Goal: Information Seeking & Learning: Find specific fact

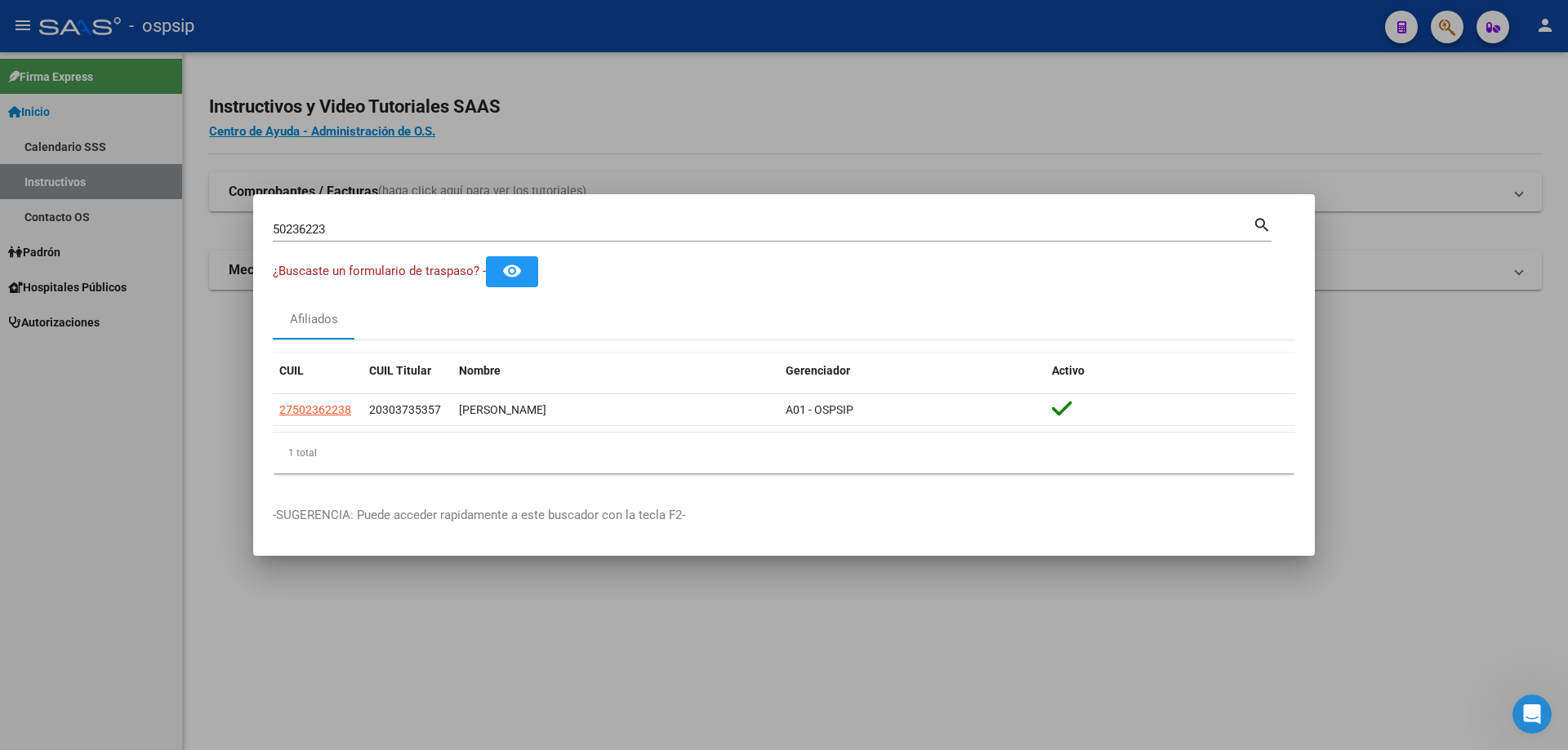
click at [510, 225] on input "50236223" at bounding box center [763, 229] width 980 height 15
type input "5"
type input "24110769"
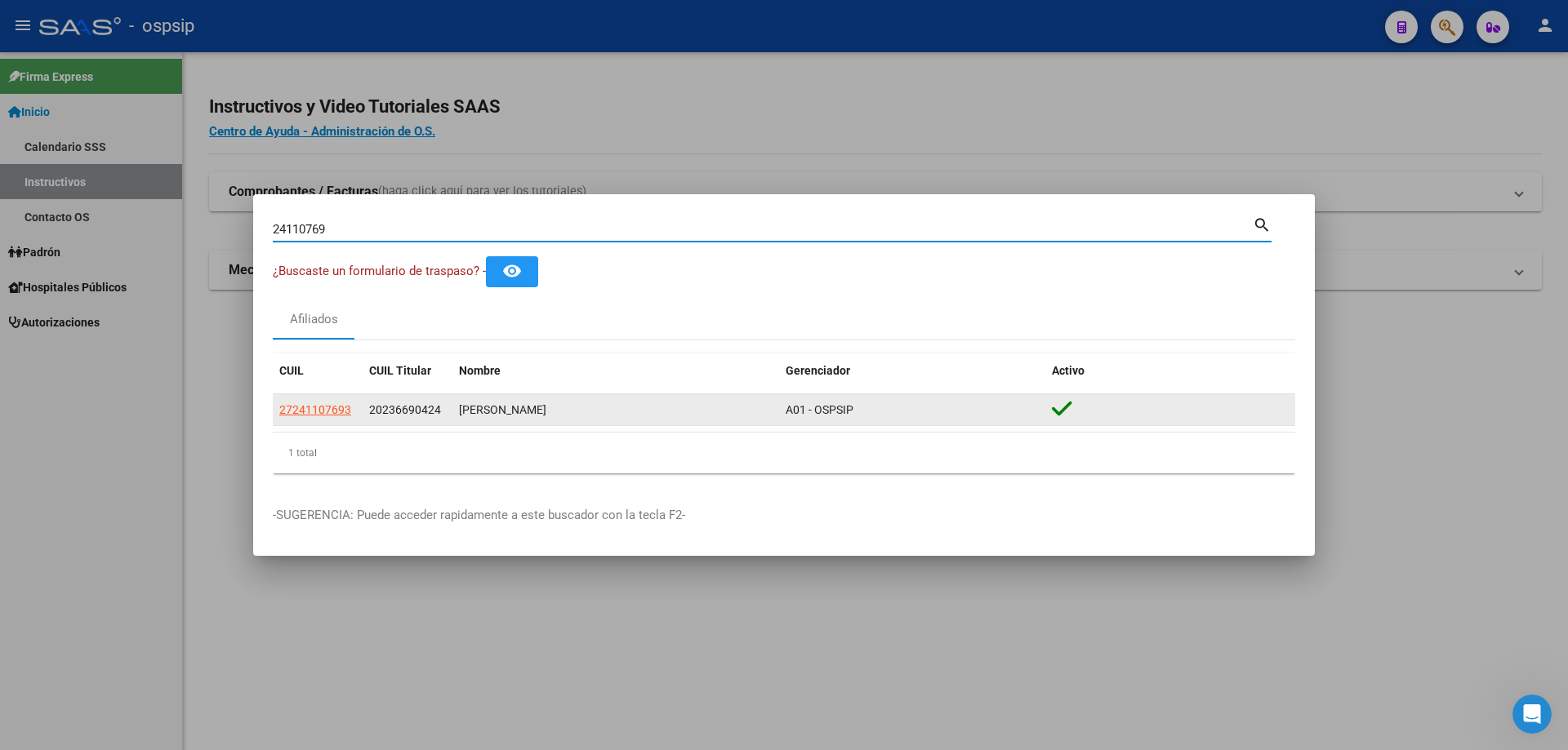
click at [319, 408] on span "27241107693" at bounding box center [315, 410] width 72 height 13
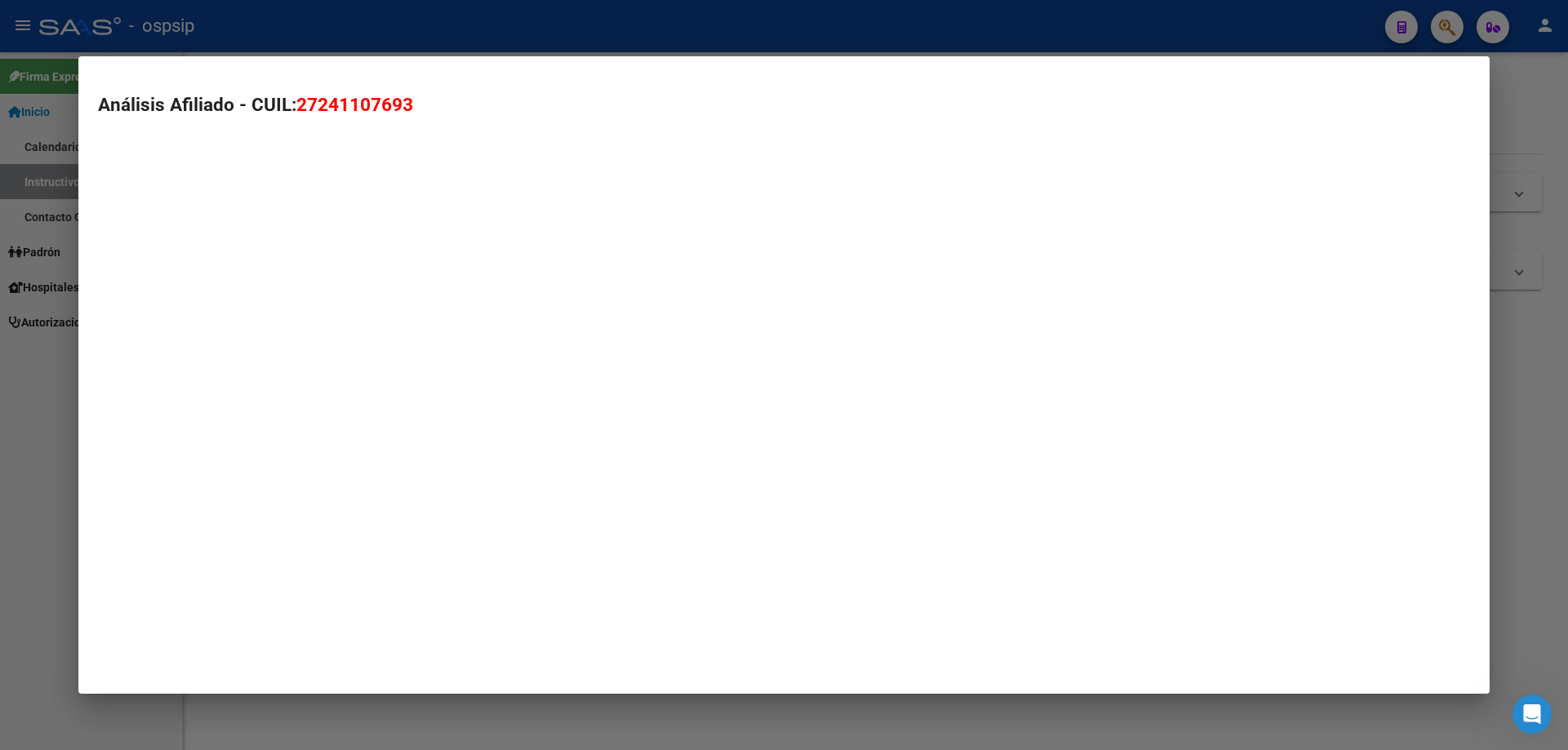
type textarea "27241107693"
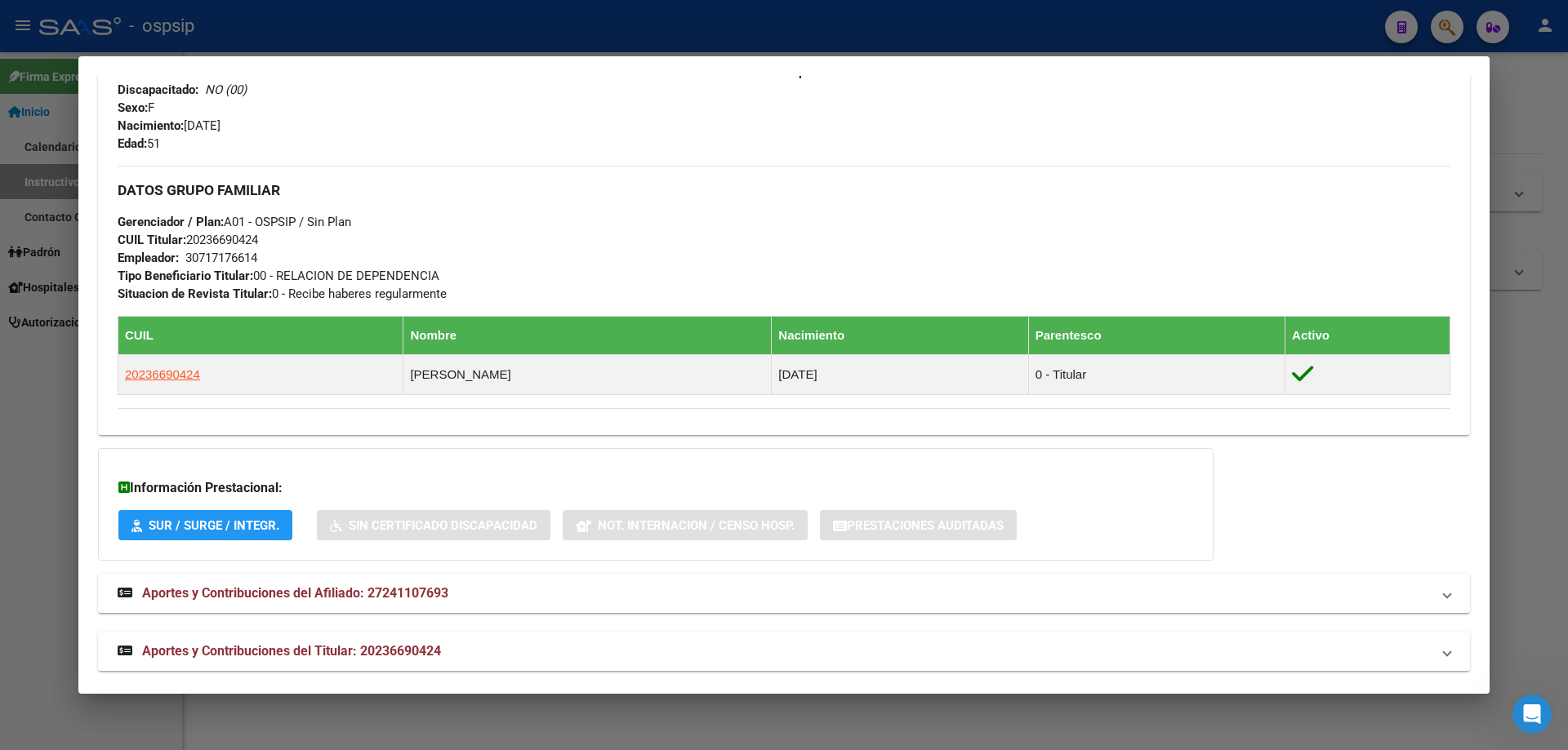
scroll to position [675, 0]
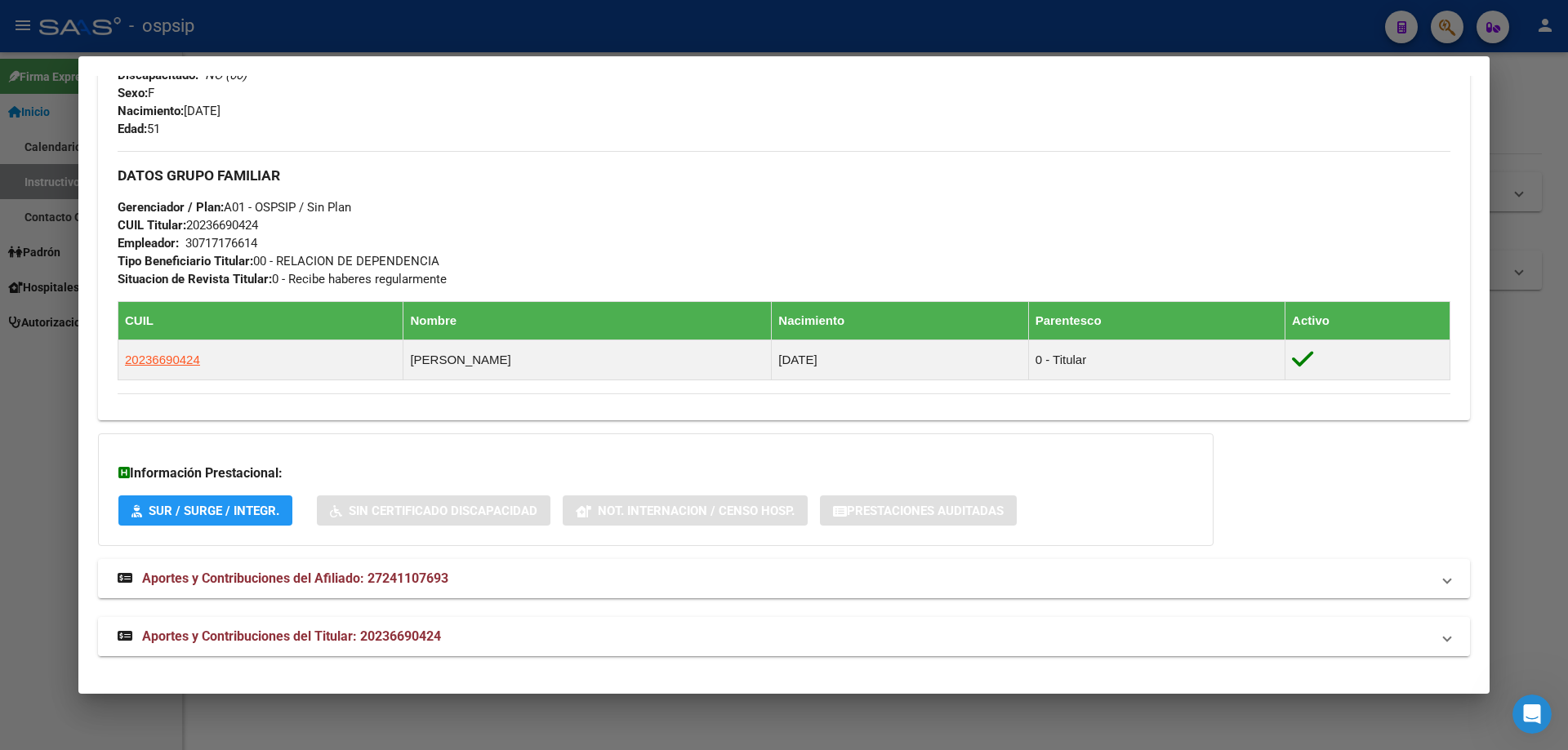
click at [345, 642] on span "Aportes y Contribuciones del Titular: 20236690424" at bounding box center [291, 635] width 299 height 16
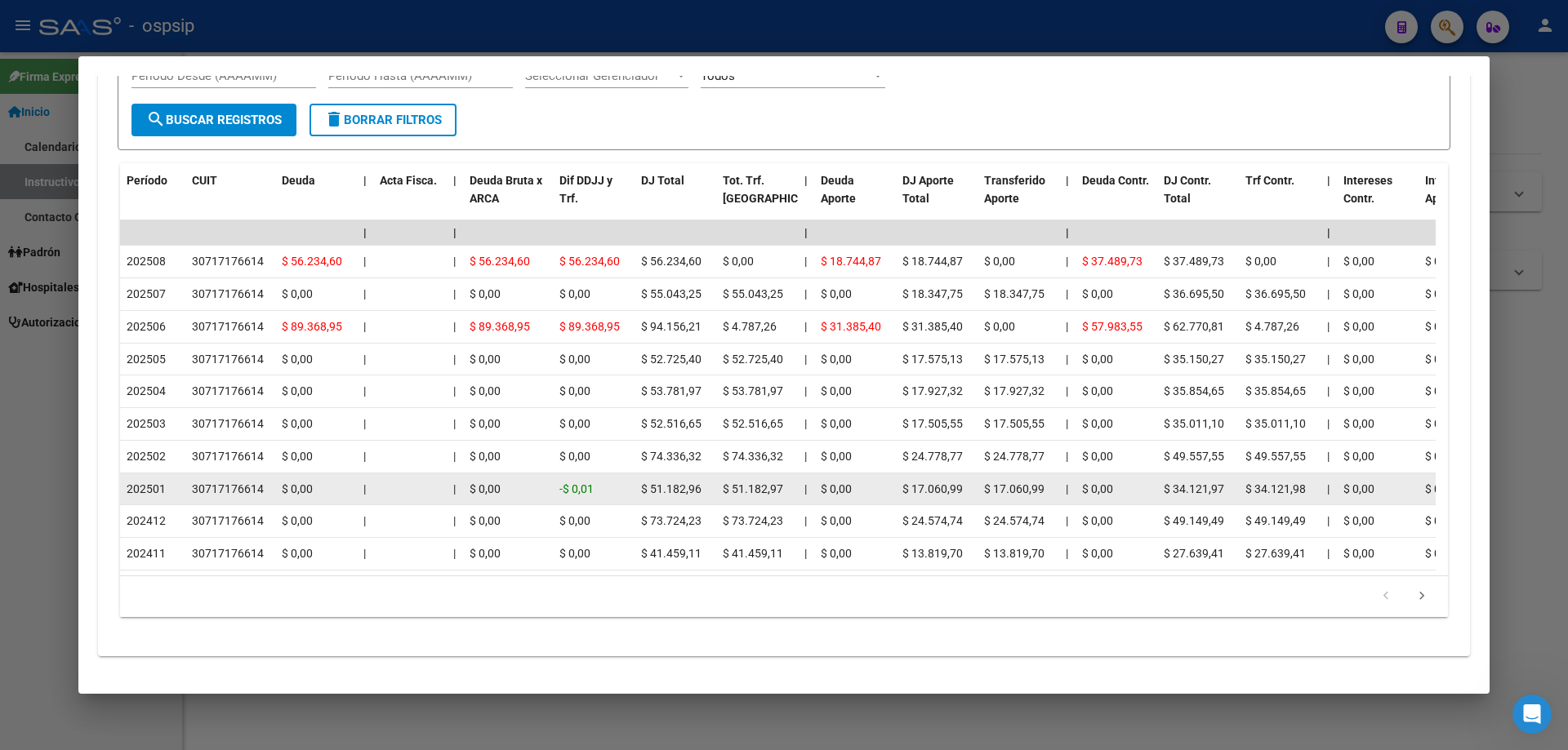
scroll to position [1400, 0]
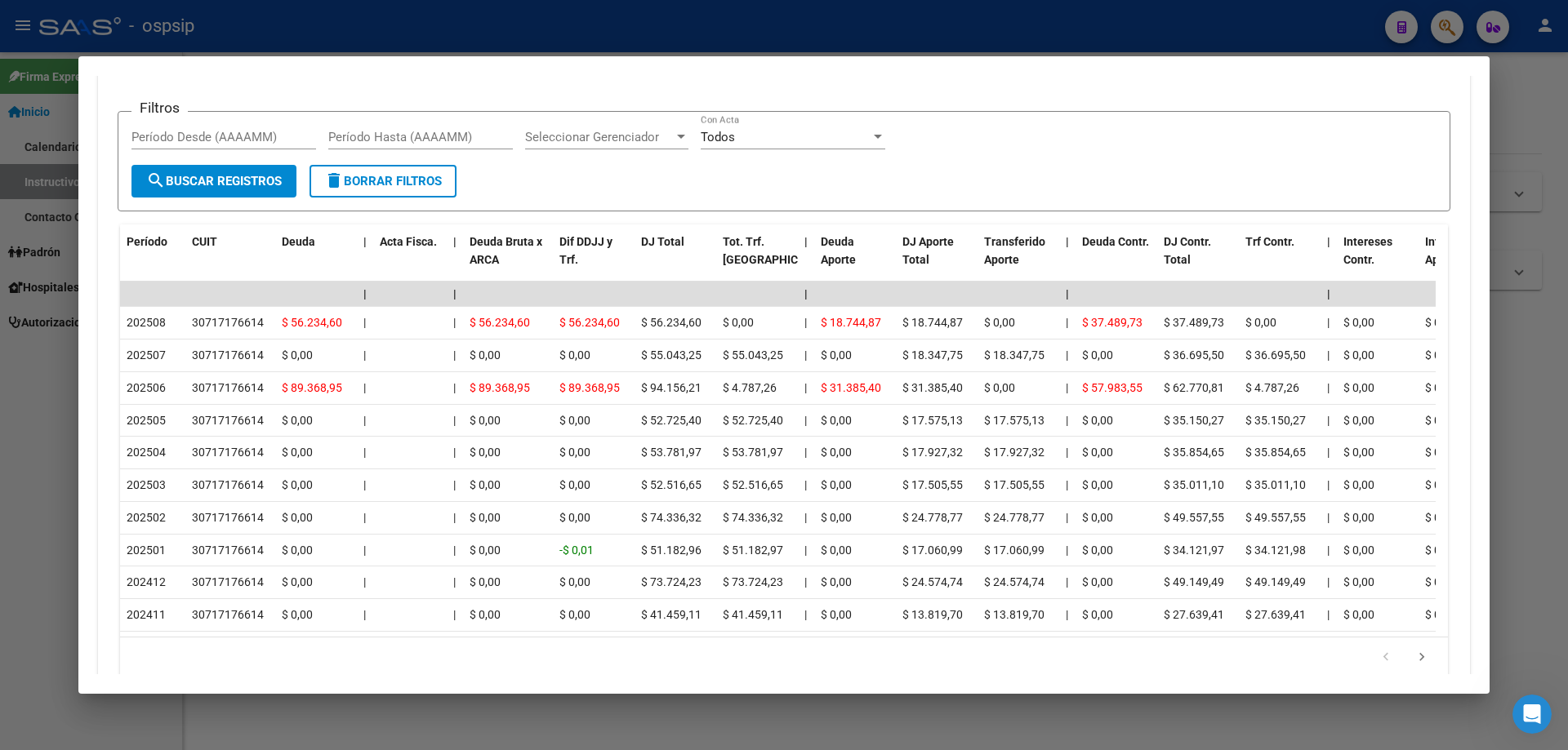
click at [1071, 726] on div at bounding box center [784, 375] width 1568 height 750
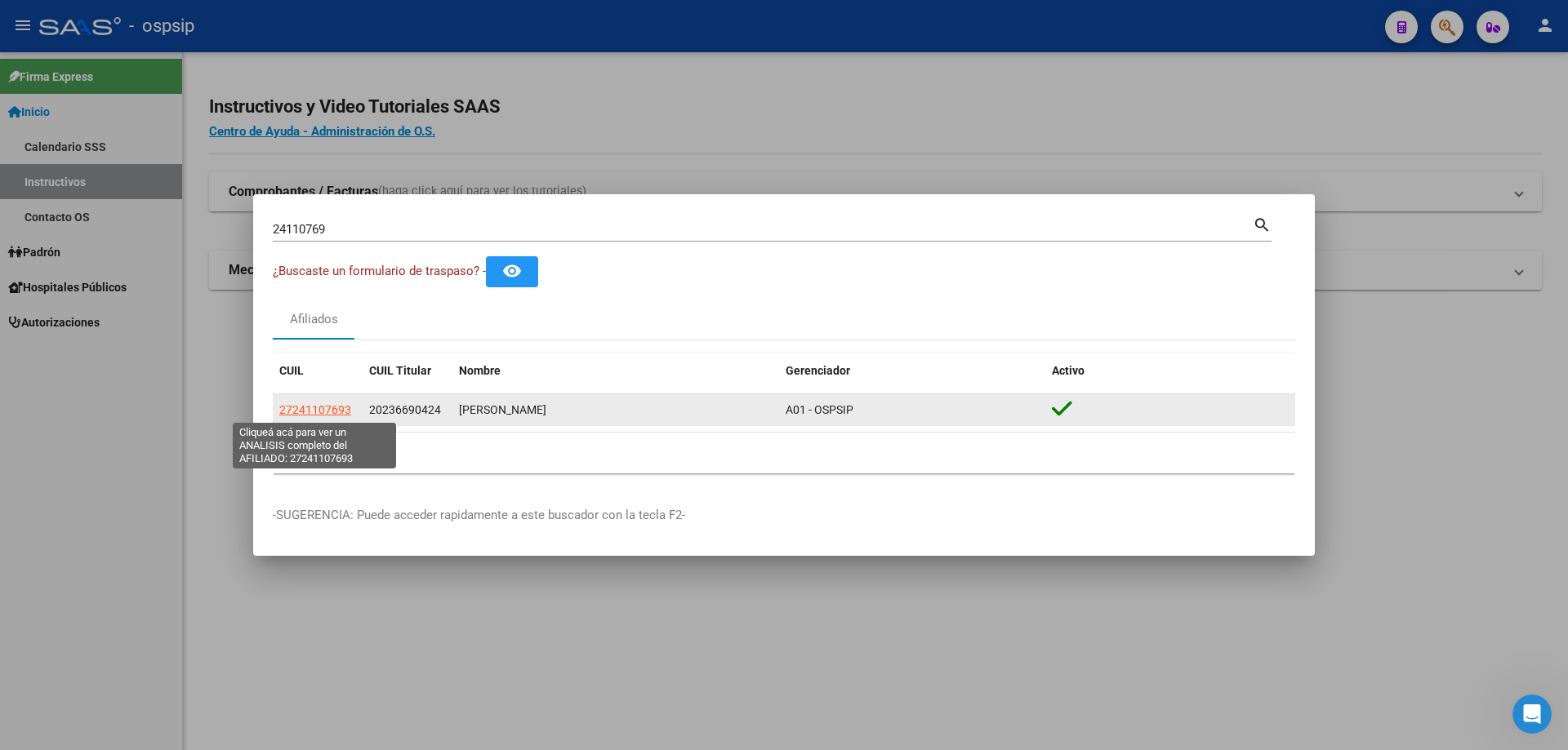
click at [327, 411] on span "27241107693" at bounding box center [315, 410] width 72 height 13
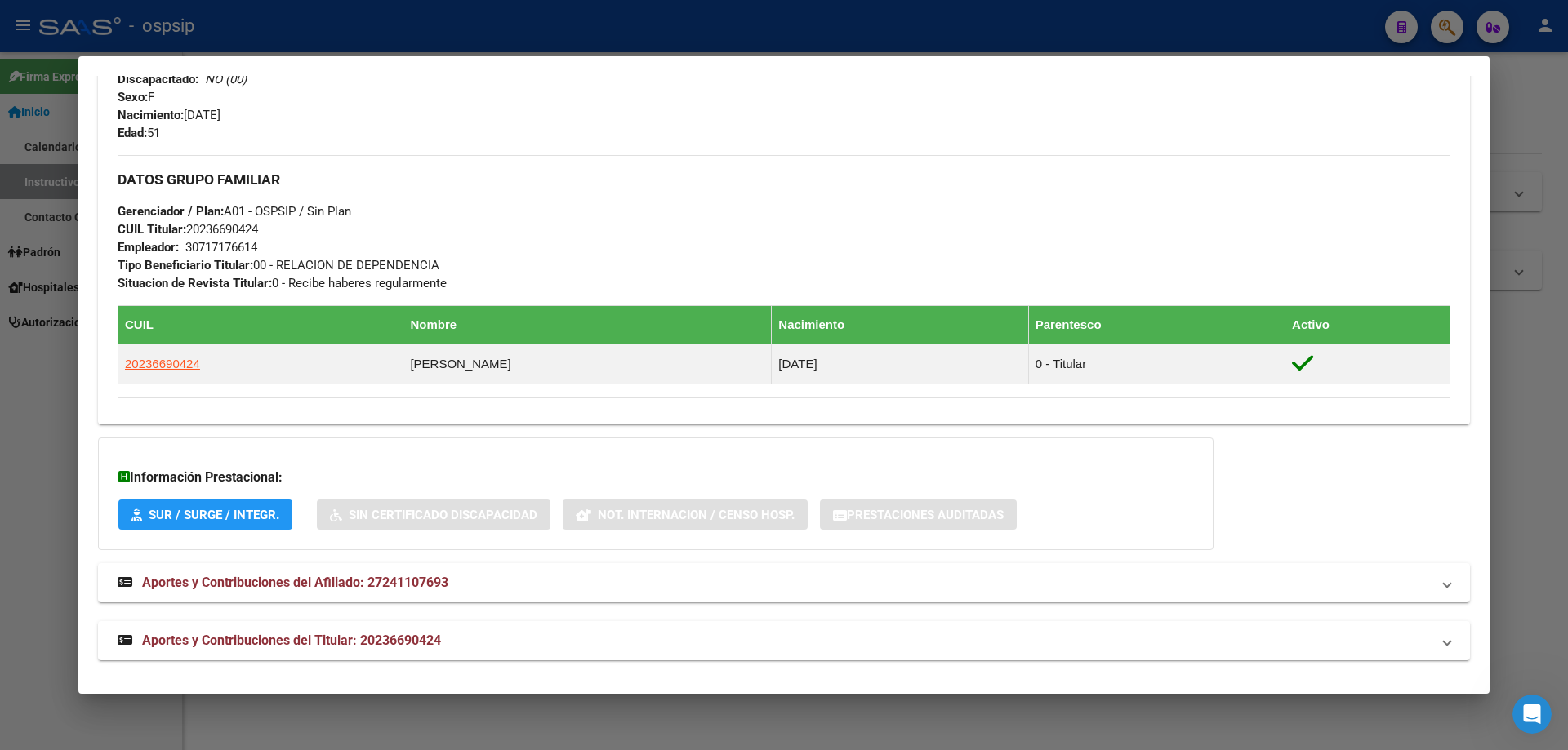
scroll to position [675, 0]
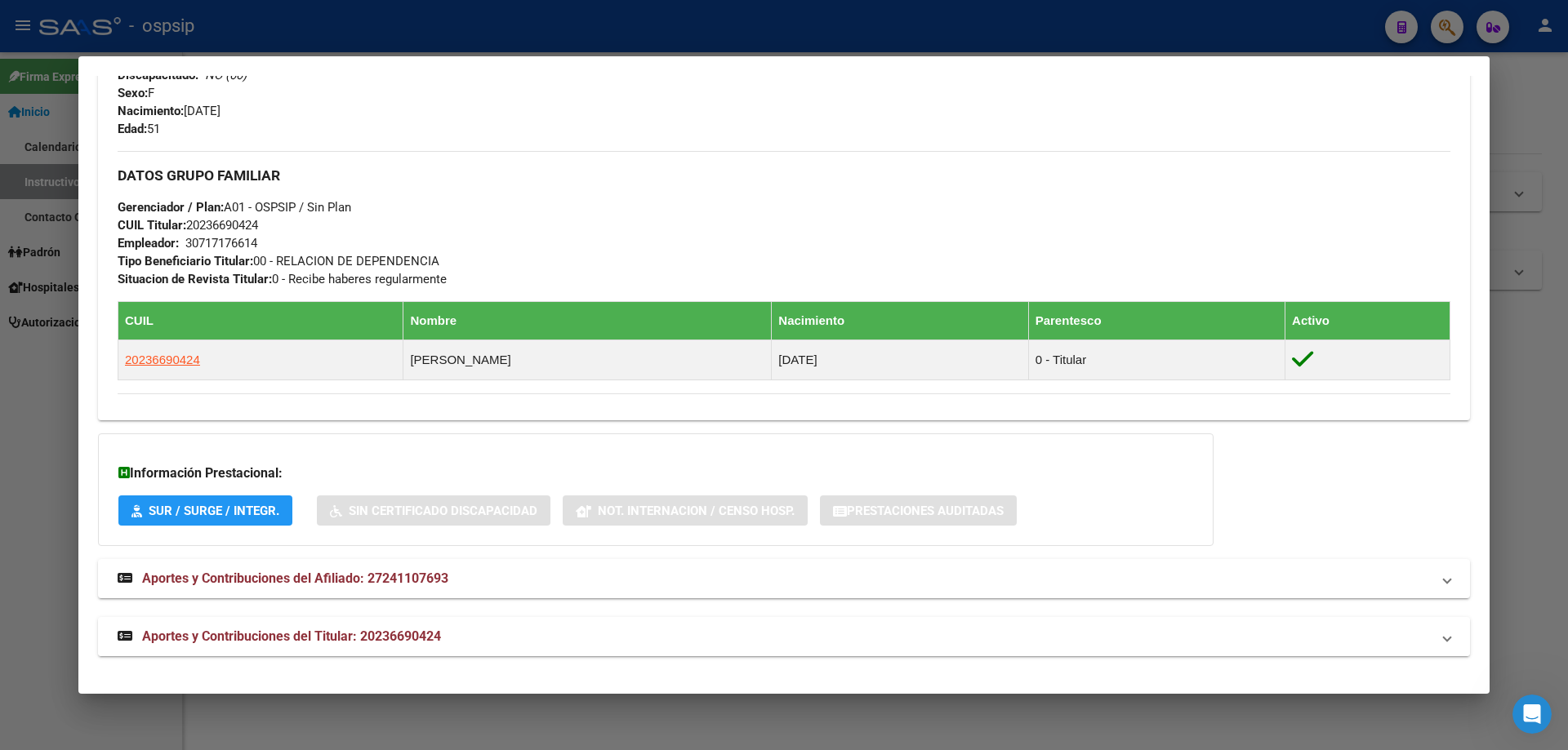
click at [323, 631] on span "Aportes y Contribuciones del Titular: 20236690424" at bounding box center [291, 635] width 299 height 16
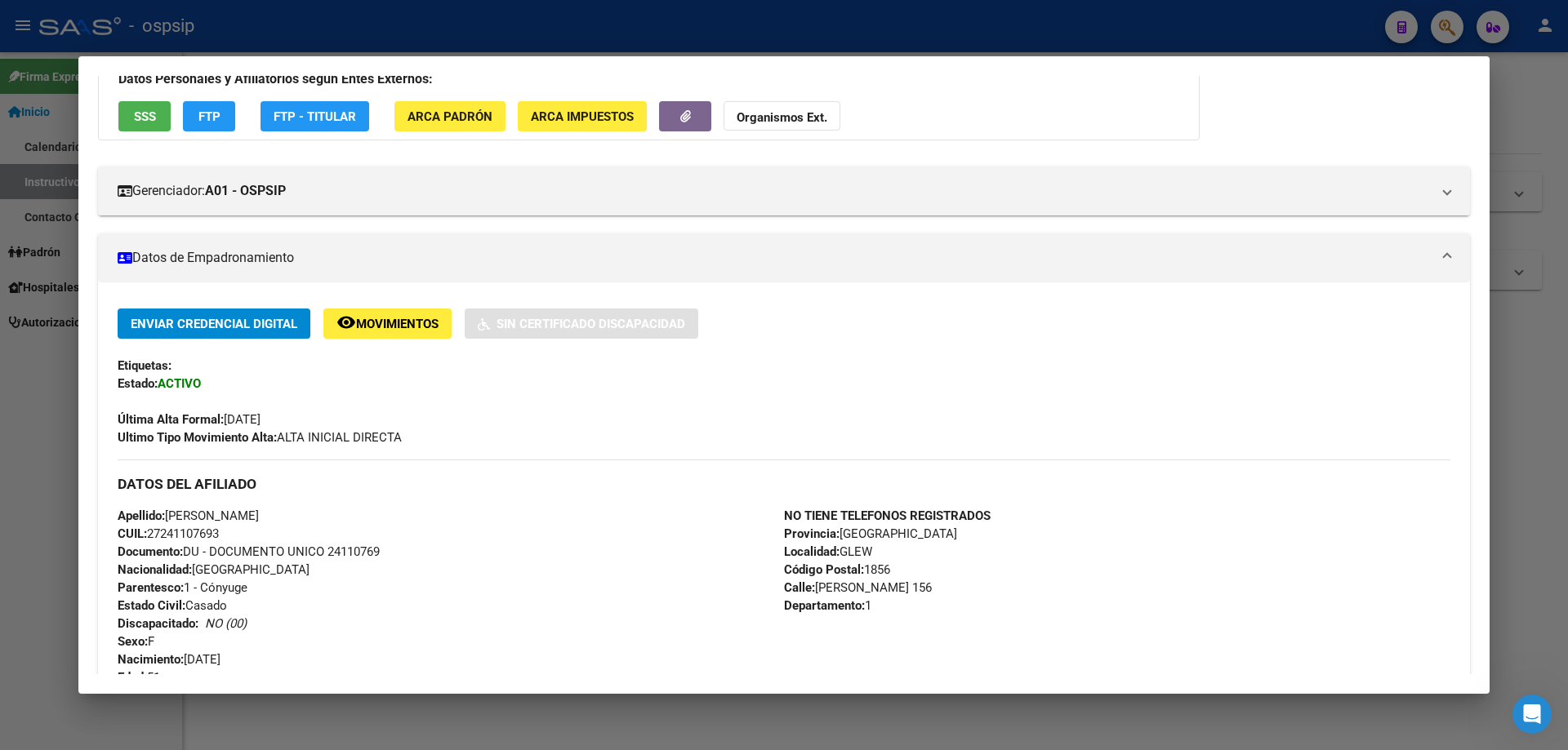
scroll to position [163, 0]
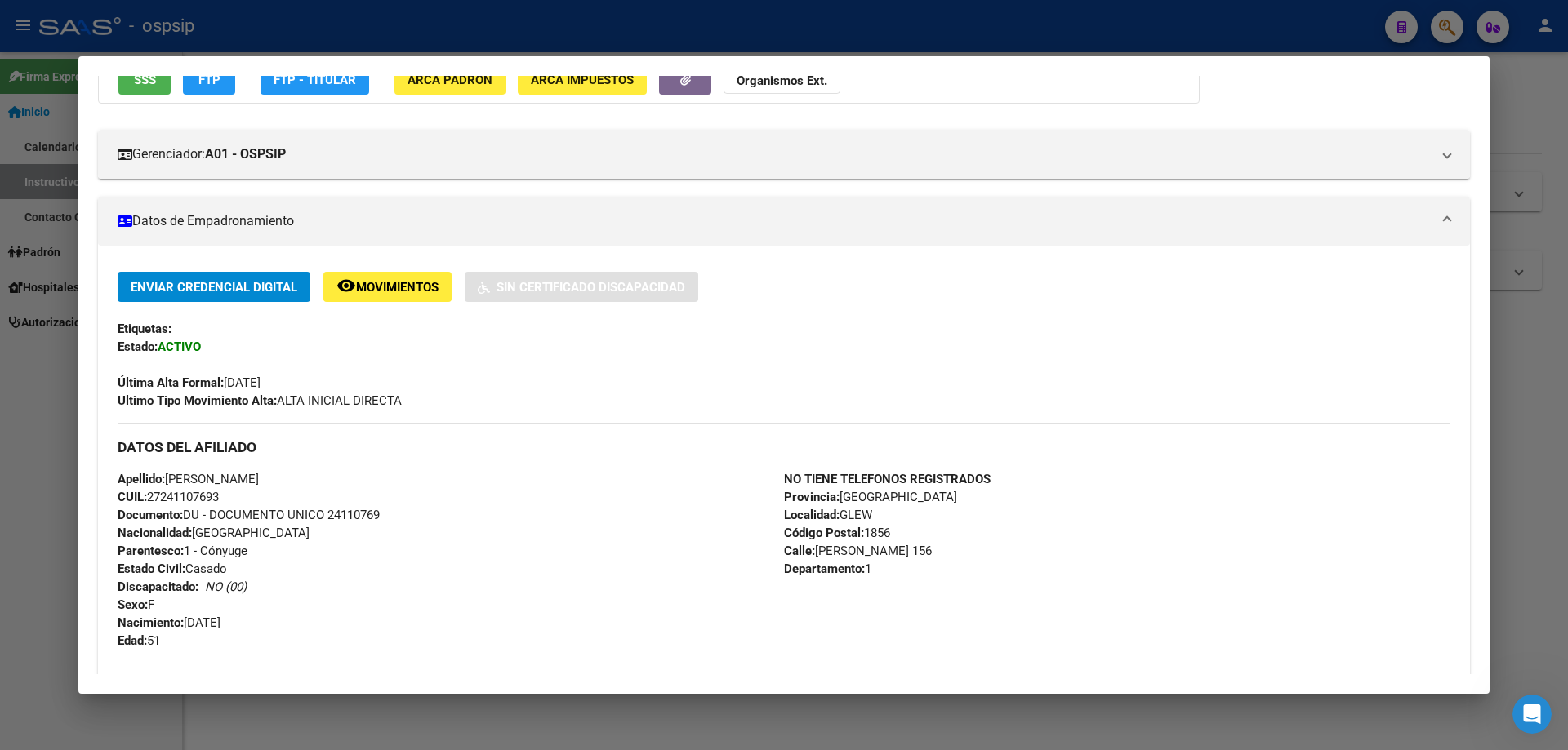
drag, startPoint x: 393, startPoint y: 511, endPoint x: 327, endPoint y: 510, distance: 66.0
click at [327, 510] on div "Apellido: [PERSON_NAME] CUIL: 27241107693 Documento: DU - DOCUMENTO UNICO 24110…" at bounding box center [450, 560] width 667 height 180
copy span "24110769"
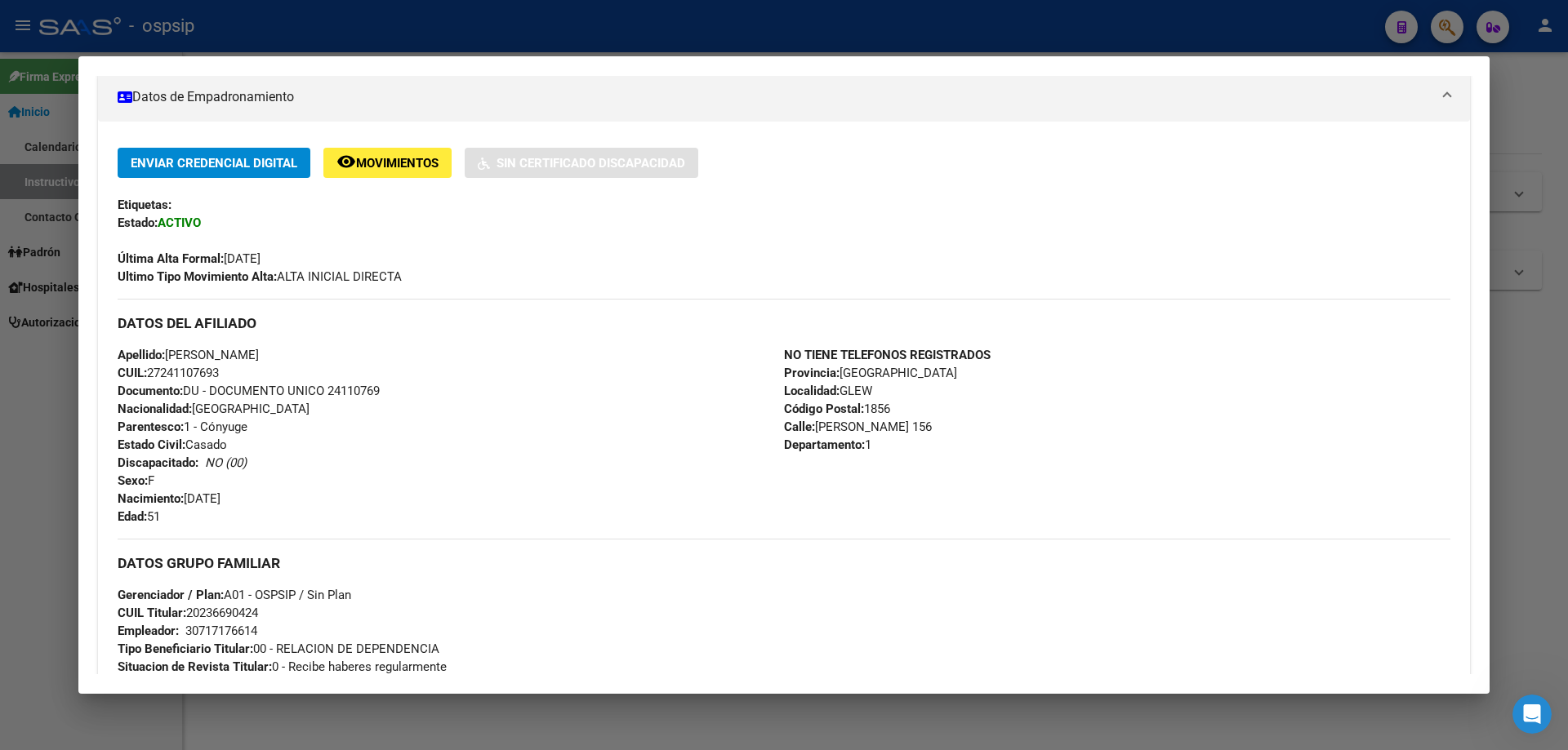
scroll to position [258, 0]
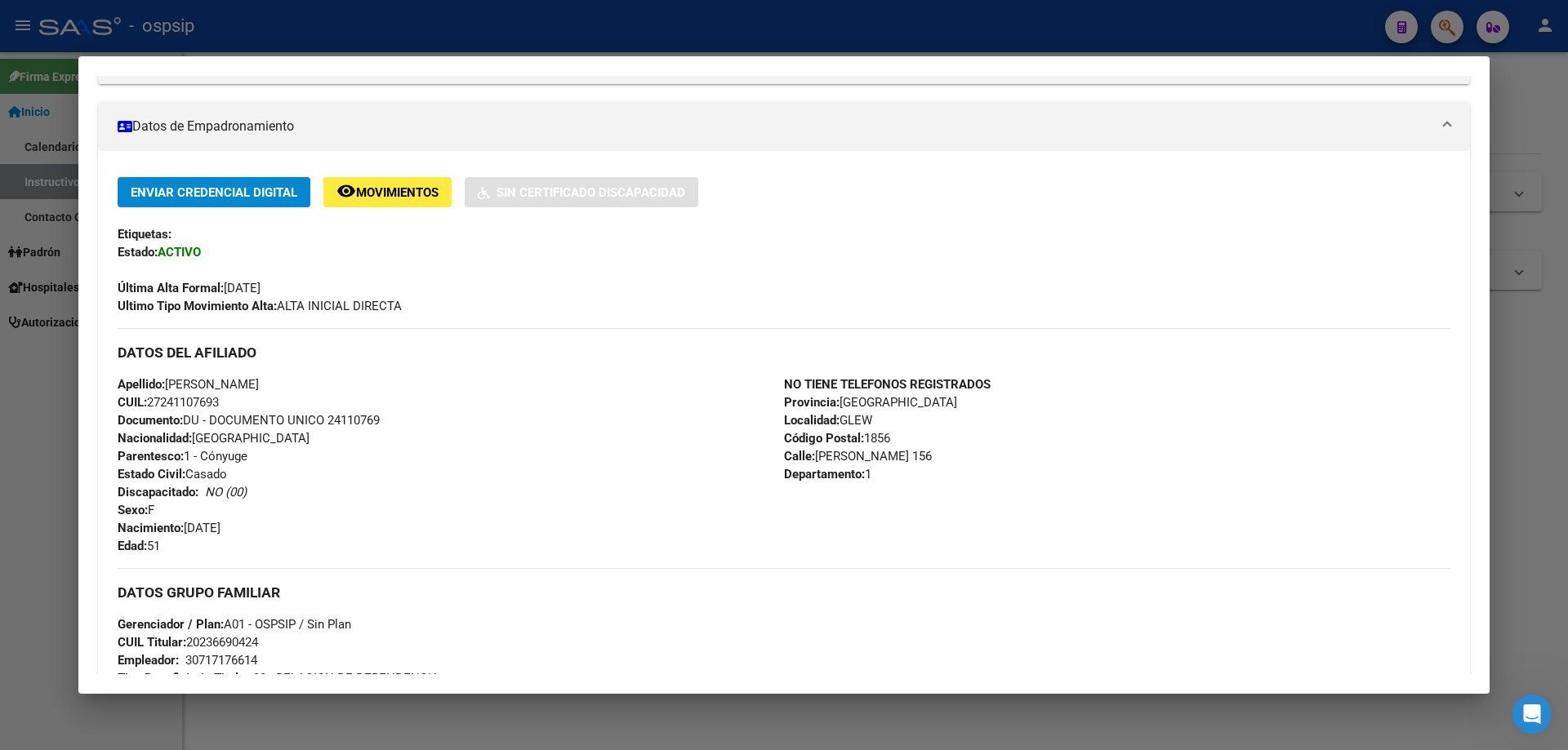
copy span "24110769"
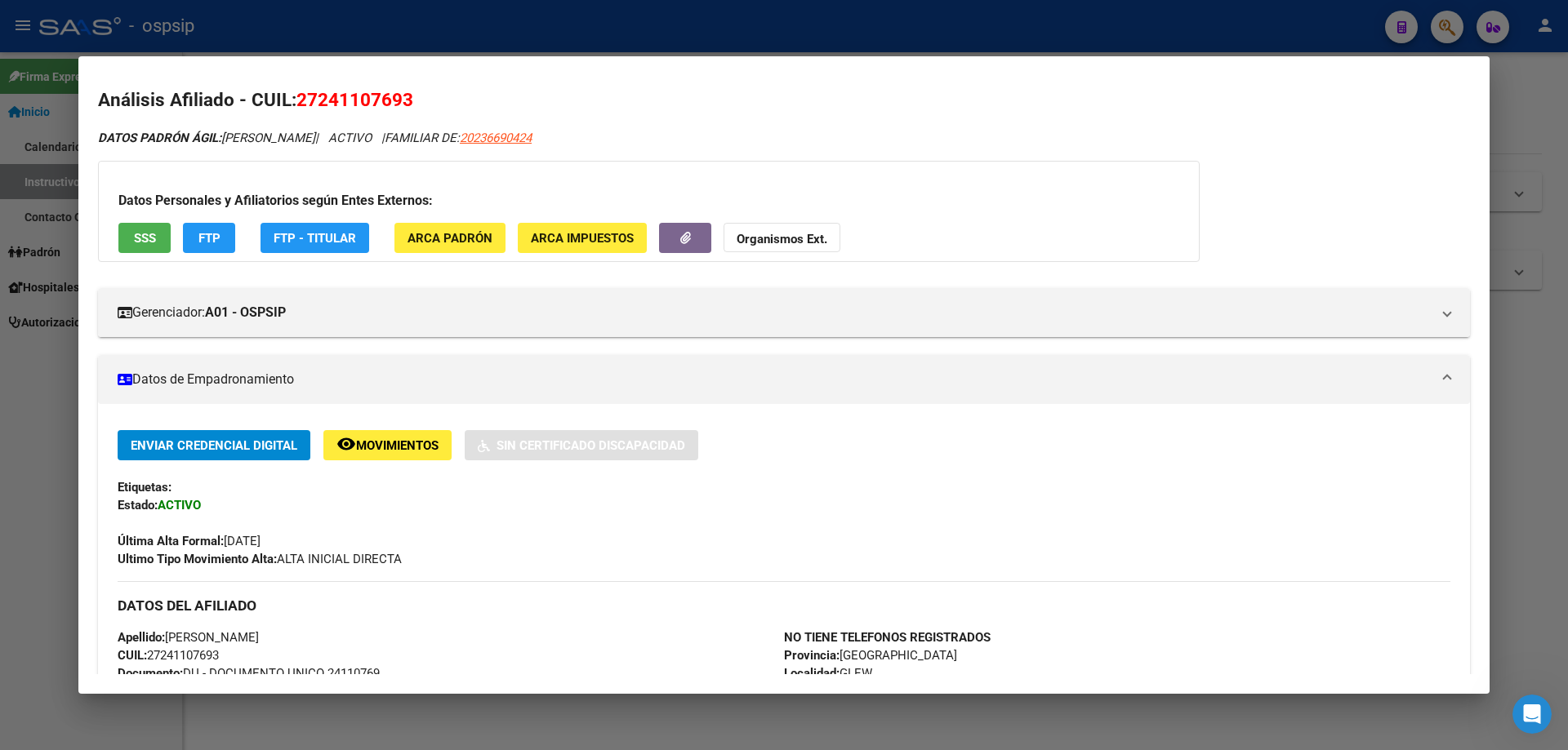
scroll to position [0, 0]
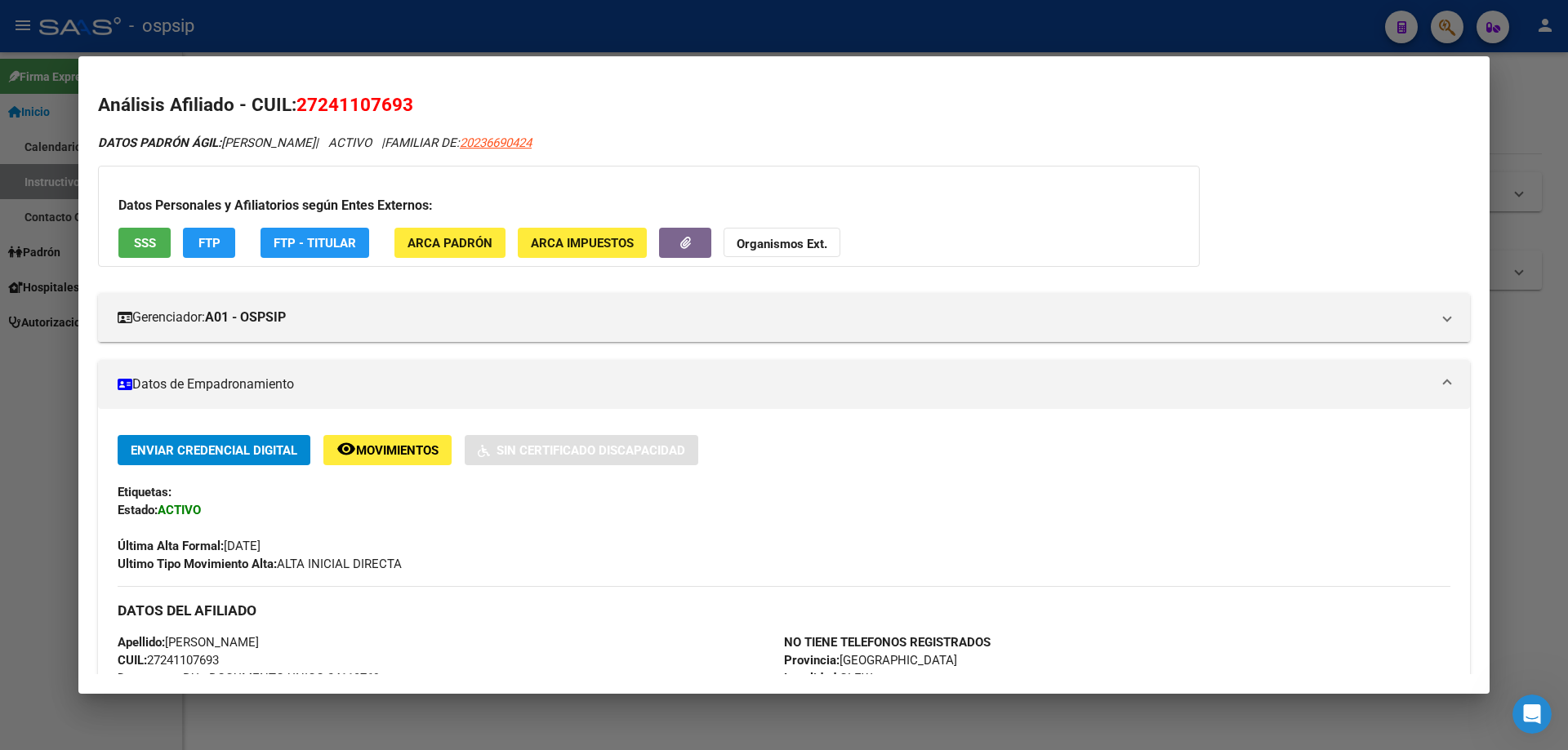
click at [755, 720] on div at bounding box center [784, 375] width 1568 height 750
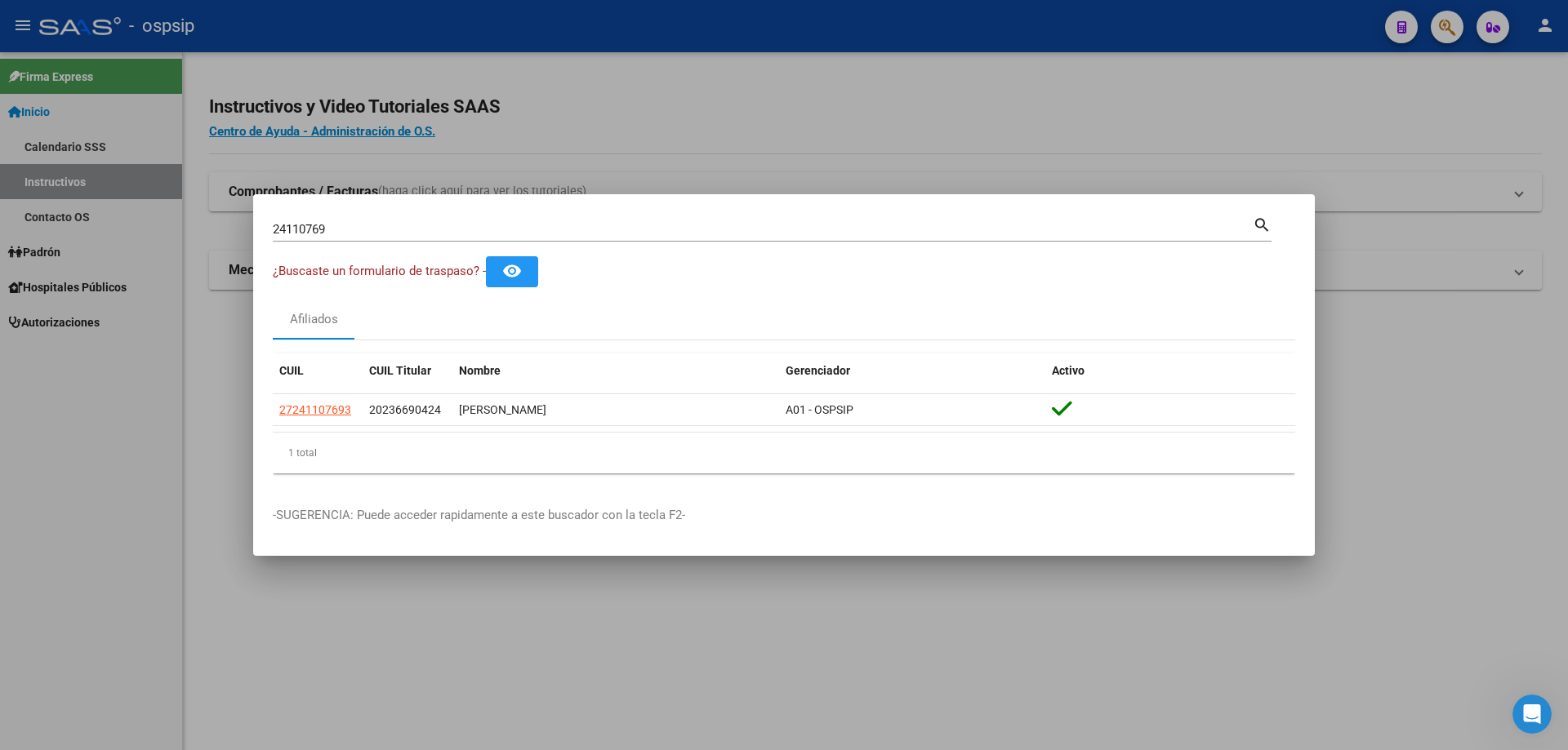
click at [379, 224] on input "24110769" at bounding box center [763, 229] width 980 height 15
type input "2"
type input "21777492"
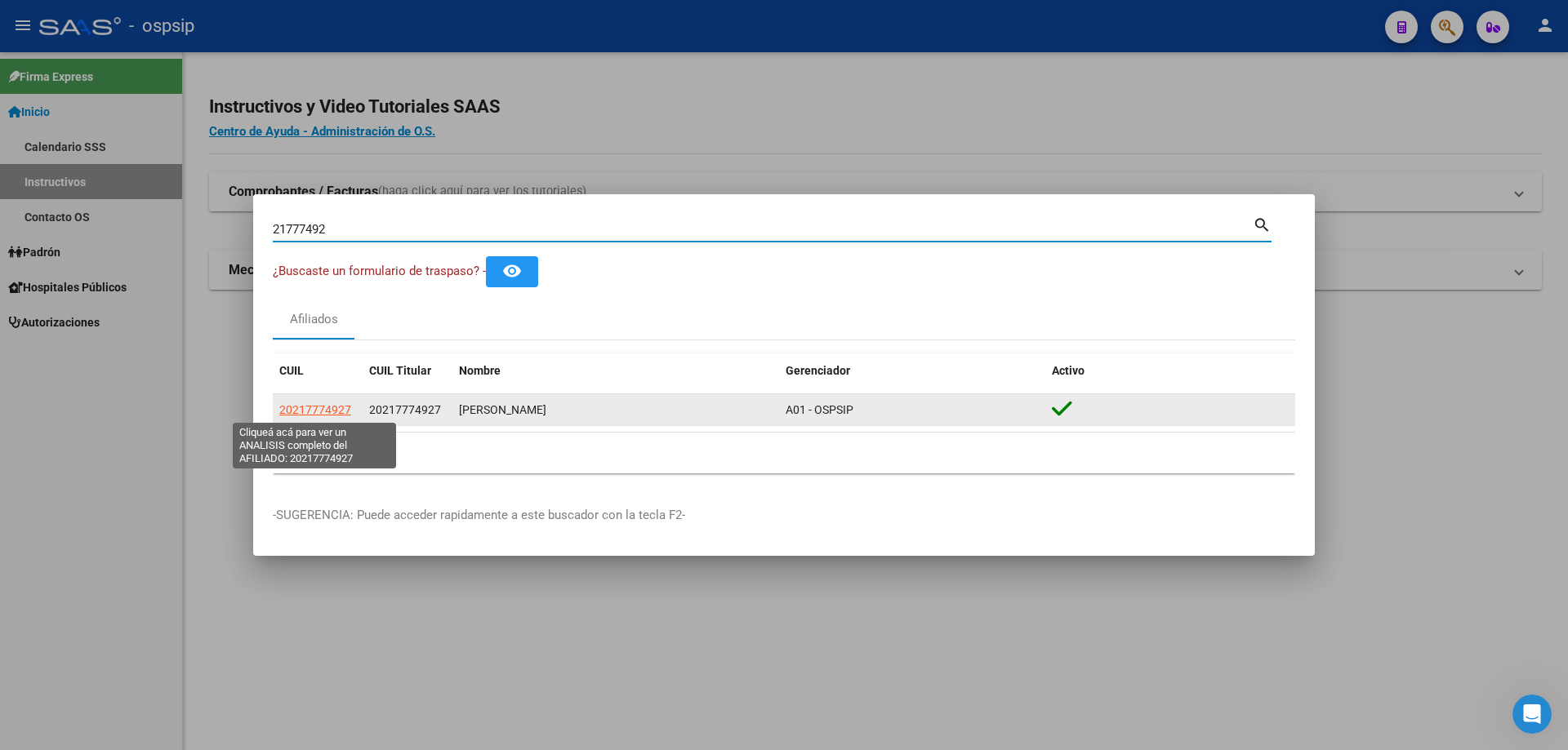
click at [328, 408] on span "20217774927" at bounding box center [315, 410] width 72 height 13
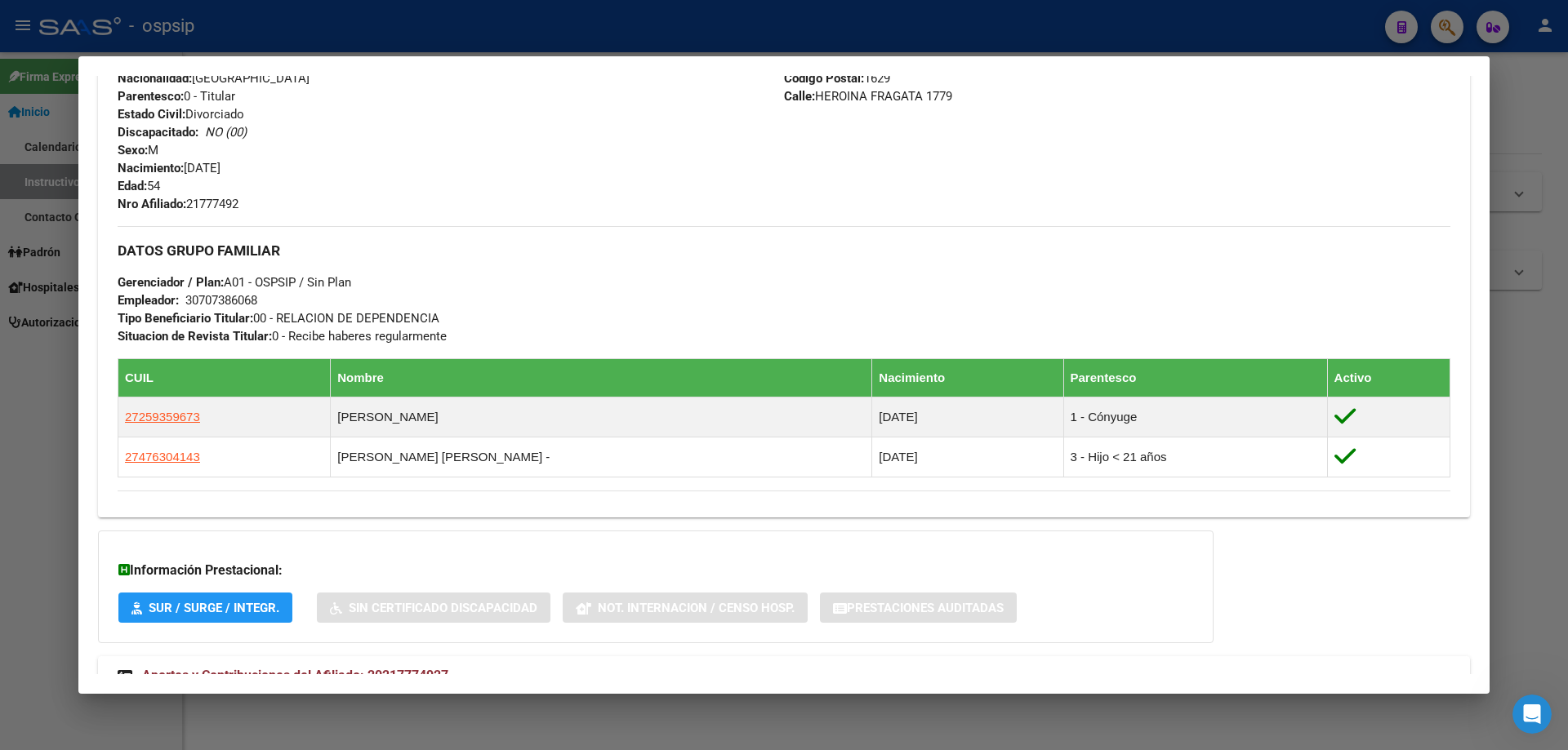
scroll to position [658, 0]
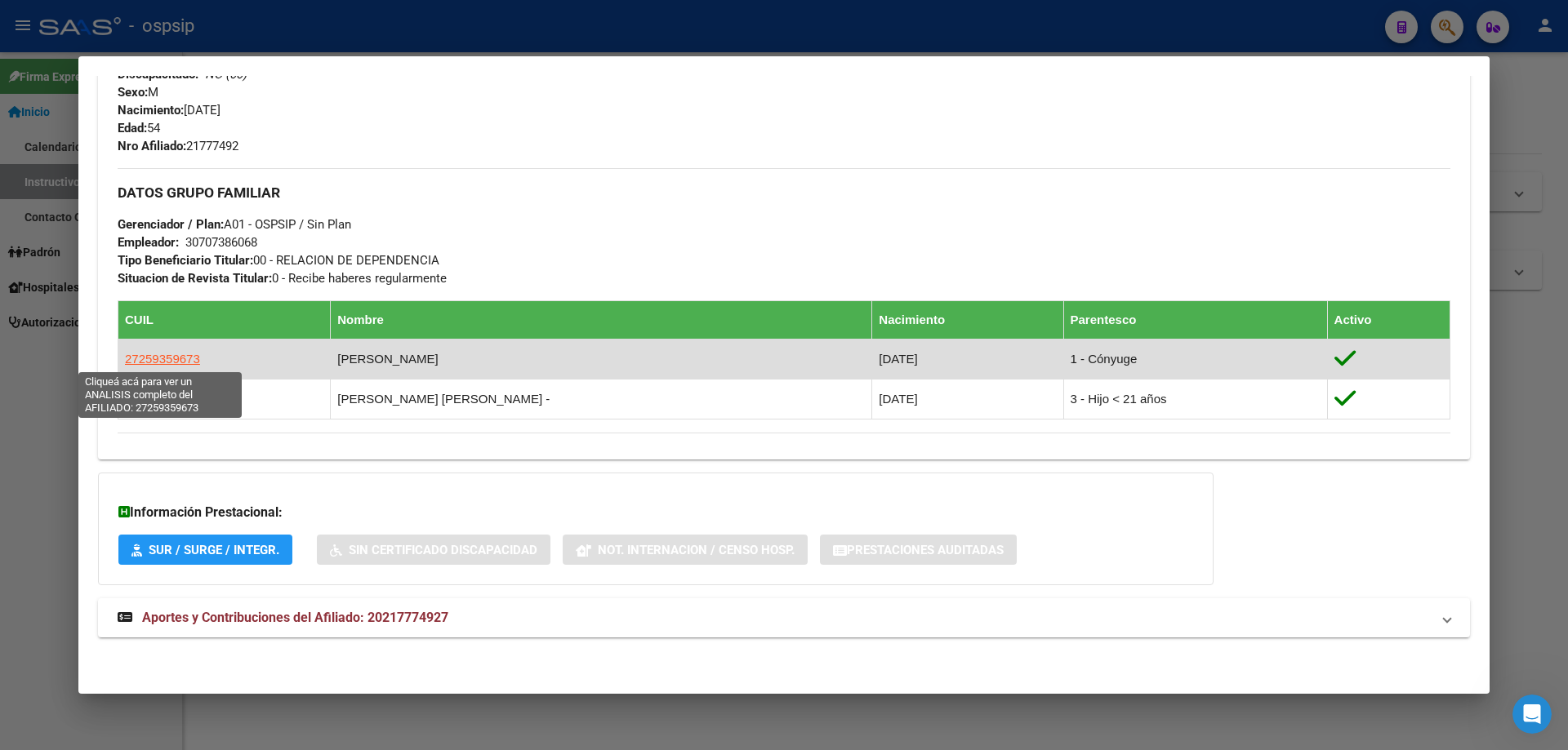
click at [181, 356] on span "27259359673" at bounding box center [162, 359] width 76 height 14
type textarea "27259359673"
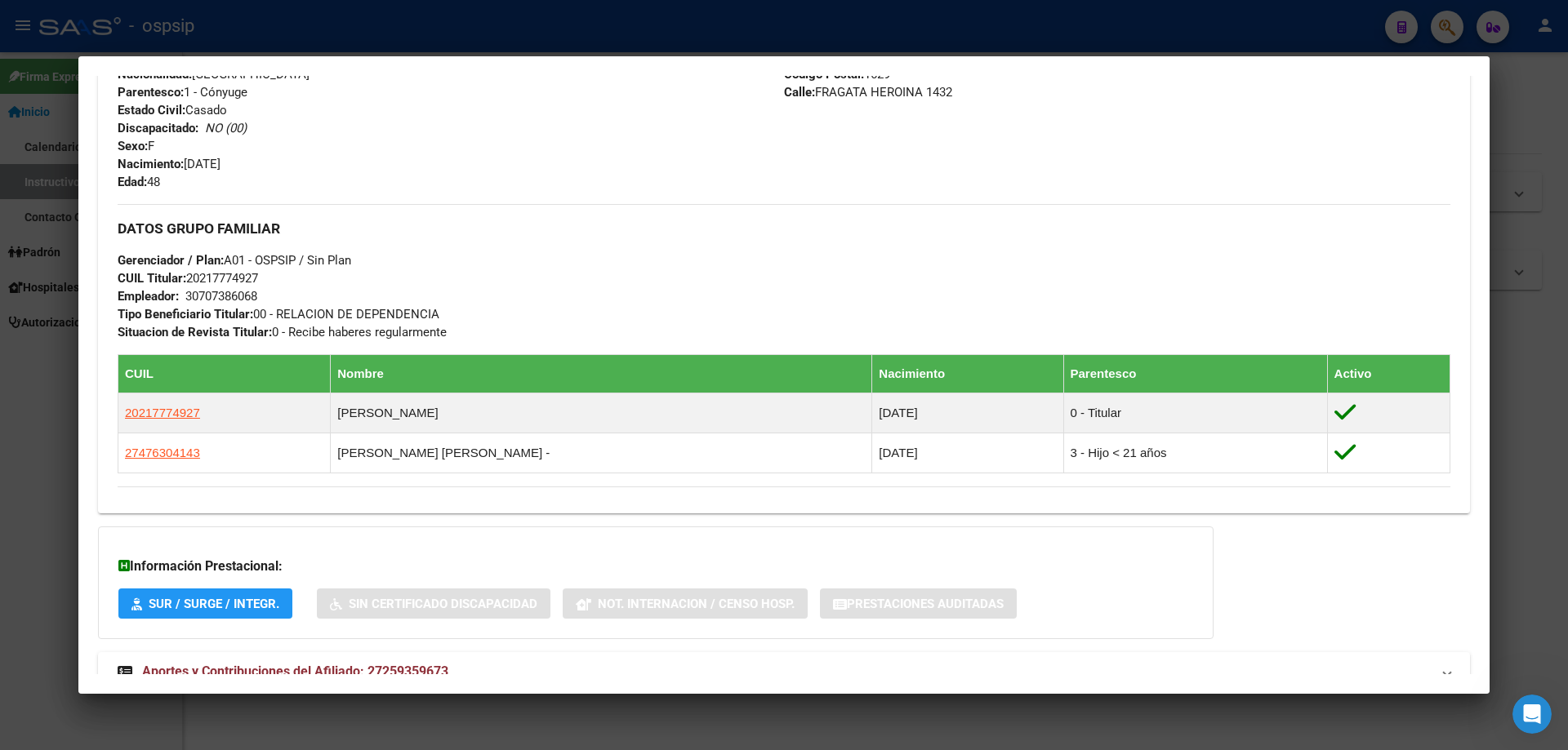
scroll to position [746, 0]
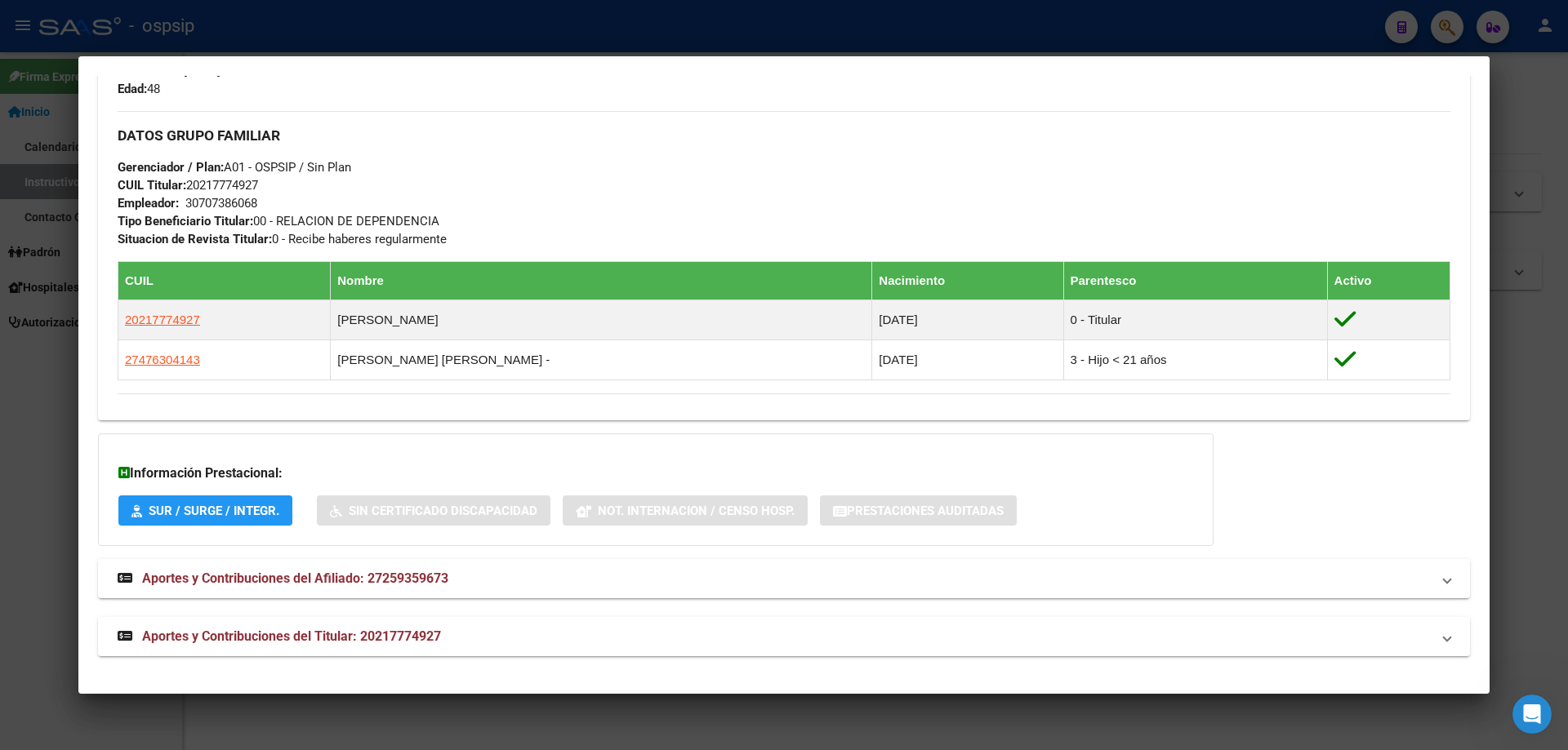
click at [324, 634] on span "Aportes y Contribuciones del Titular: 20217774927" at bounding box center [291, 635] width 299 height 16
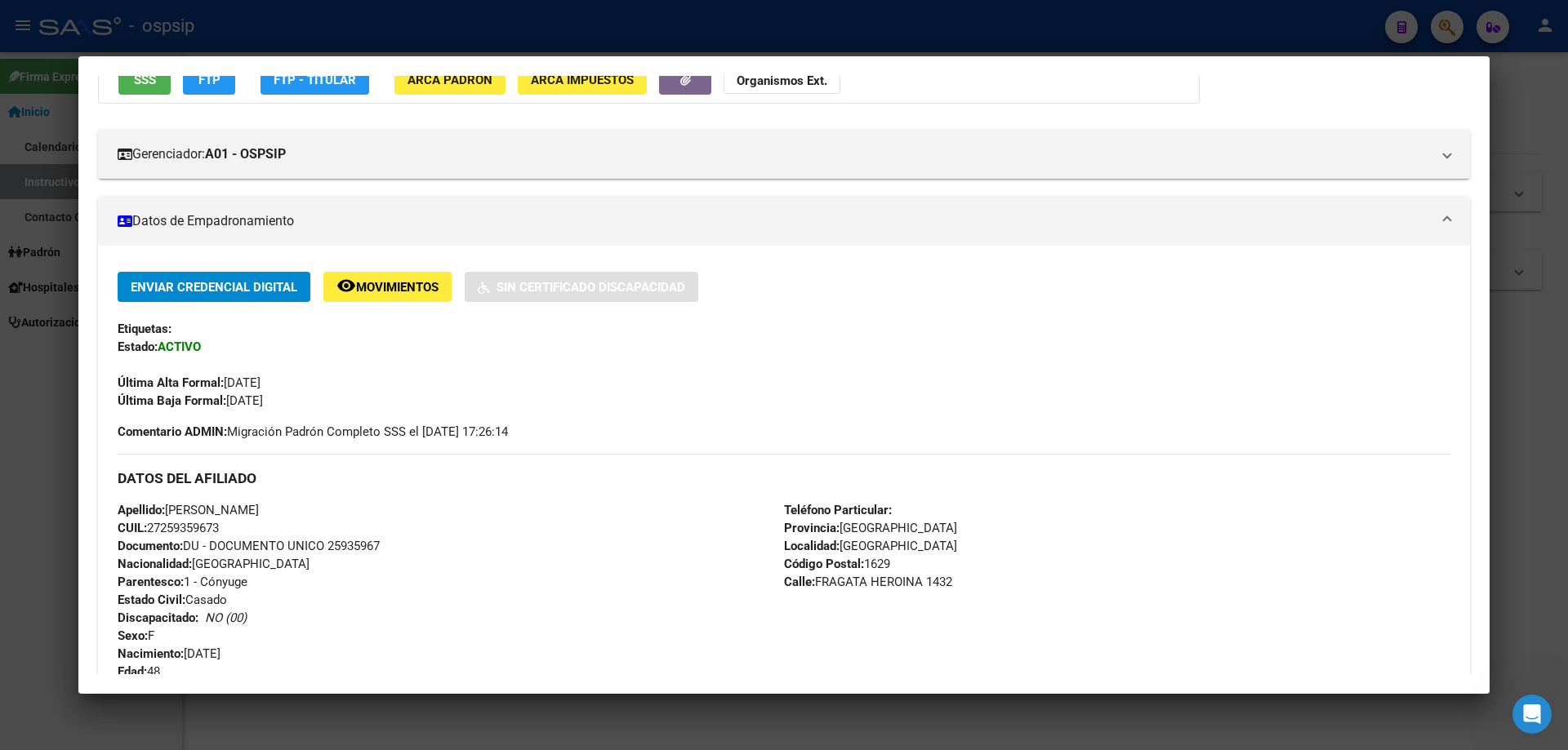
scroll to position [0, 0]
